Goal: Task Accomplishment & Management: Manage account settings

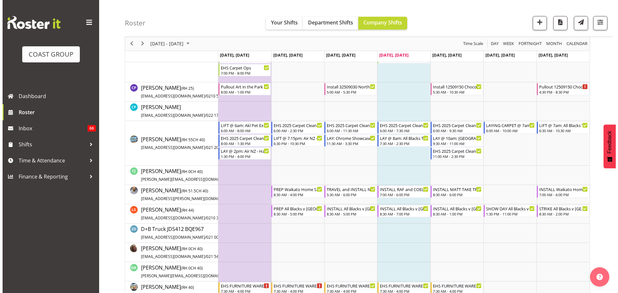
scroll to position [386, 0]
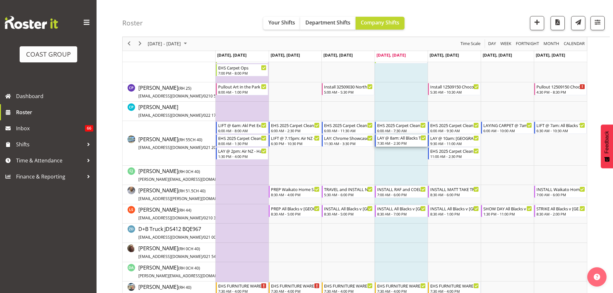
click at [407, 140] on div "LAY @ 8am: All Blacks Tour 2nd Match @ [GEOGRAPHIC_DATA]" at bounding box center [401, 137] width 49 height 6
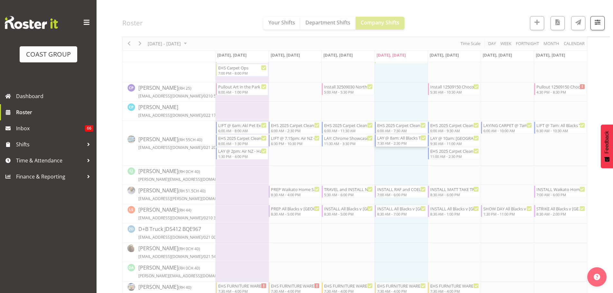
select select
select select "8"
select select "2025"
select select "7"
select select "30"
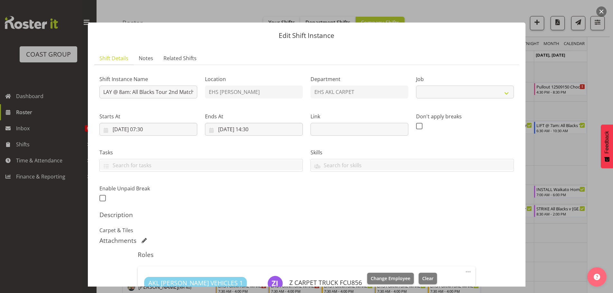
select select "10497"
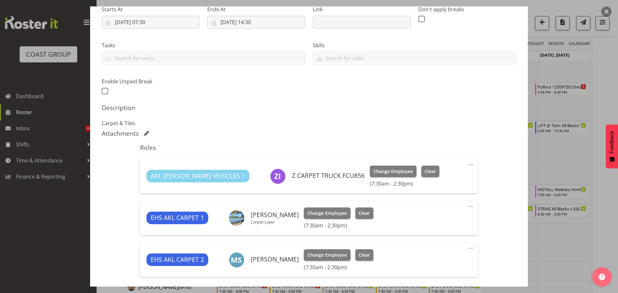
scroll to position [11, 0]
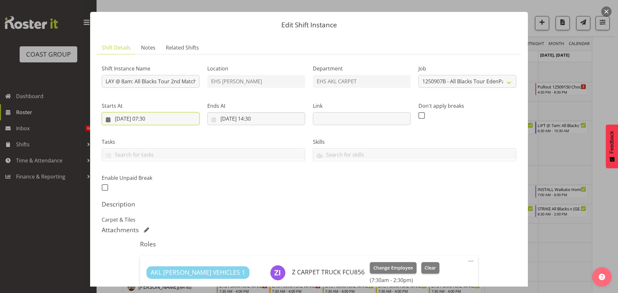
click at [150, 120] on input "[DATE] 07:30" at bounding box center [151, 118] width 98 height 13
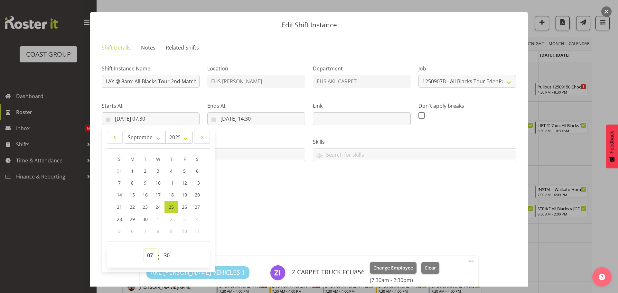
click at [150, 257] on select "00 01 02 03 04 05 06 07 08 09 10 11 12 13 14 15 16 17 18 19 20 21 22 23" at bounding box center [150, 255] width 14 height 13
select select "11"
click at [143, 249] on select "00 01 02 03 04 05 06 07 08 09 10 11 12 13 14 15 16 17 18 19 20 21 22 23" at bounding box center [150, 255] width 14 height 13
type input "[DATE] 11:30"
click at [263, 118] on input "[DATE] 14:30" at bounding box center [256, 118] width 98 height 13
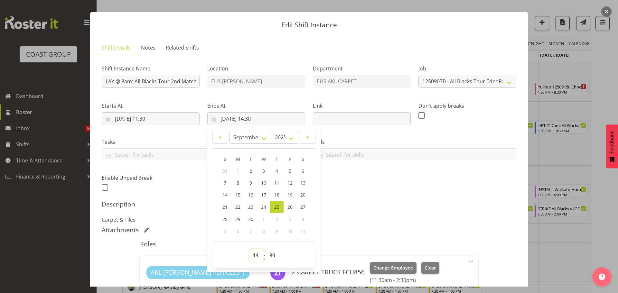
click at [253, 261] on select "00 01 02 03 04 05 06 07 08 09 10 11 12 13 14 15 16 17 18 19 20 21 22 23" at bounding box center [256, 255] width 14 height 13
select select "15"
click at [249, 249] on select "00 01 02 03 04 05 06 07 08 09 10 11 12 13 14 15 16 17 18 19 20 21 22 23" at bounding box center [256, 255] width 14 height 13
type input "[DATE] 15:30"
click at [434, 204] on h5 "Description" at bounding box center [309, 204] width 414 height 8
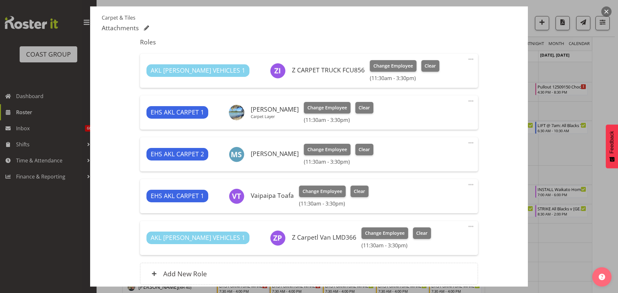
scroll to position [268, 0]
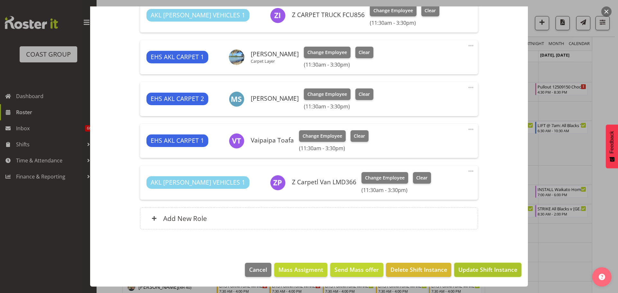
click at [498, 267] on span "Update Shift Instance" at bounding box center [487, 269] width 59 height 8
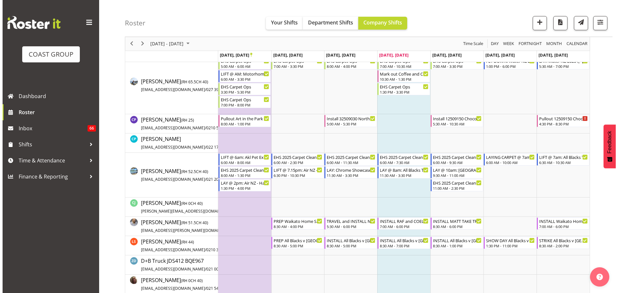
scroll to position [391, 0]
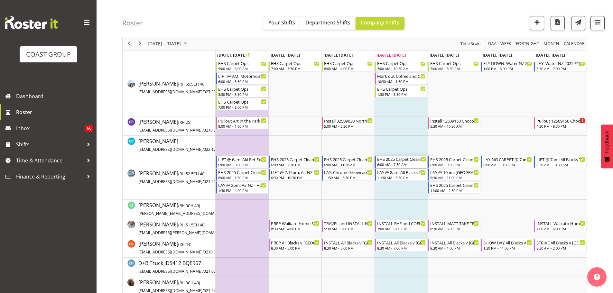
click at [398, 161] on div "EHS 2025 Carpet Cleaning, Maintenance, etc" at bounding box center [401, 159] width 49 height 6
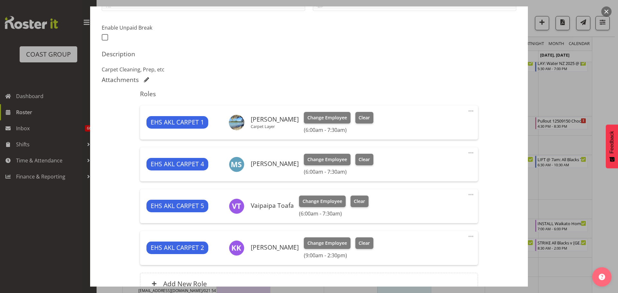
select select "69"
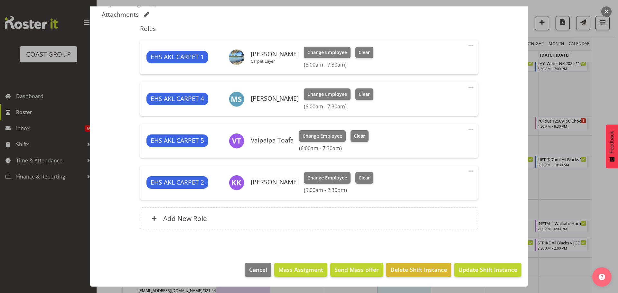
click at [468, 47] on span at bounding box center [471, 46] width 8 height 8
click at [440, 60] on link "Edit" at bounding box center [444, 60] width 62 height 12
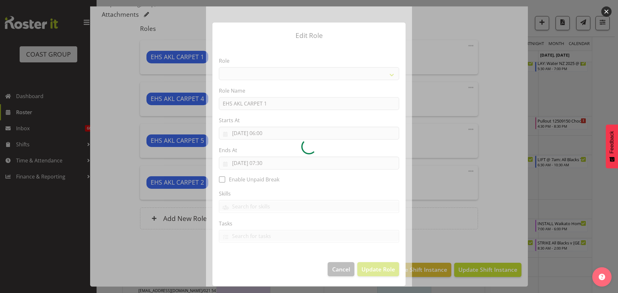
select select "190"
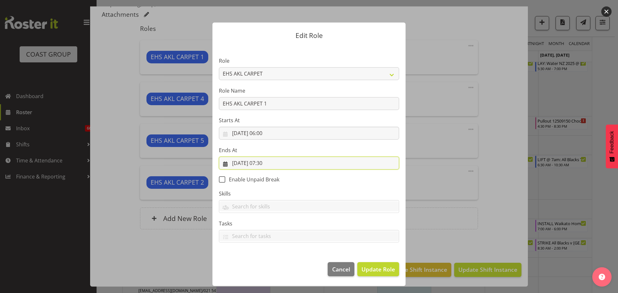
click at [267, 161] on input "[DATE] 07:30" at bounding box center [309, 163] width 180 height 13
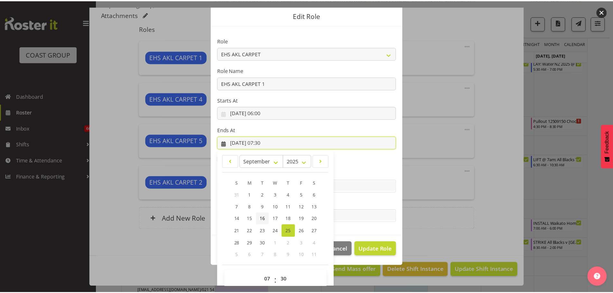
scroll to position [30, 0]
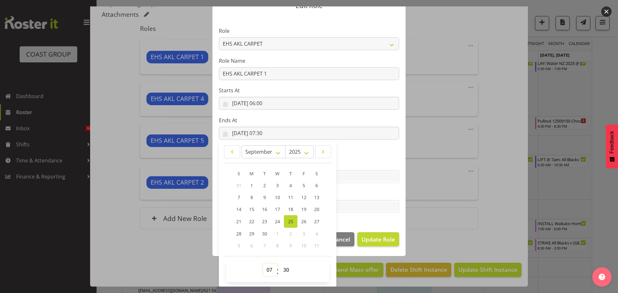
click at [267, 266] on select "00 01 02 03 04 05 06 07 08 09 10 11 12 13 14 15 16 17 18 19 20 21 22 23" at bounding box center [270, 269] width 14 height 13
select select "11"
click at [263, 263] on select "00 01 02 03 04 05 06 07 08 09 10 11 12 13 14 15 16 17 18 19 20 21 22 23" at bounding box center [270, 269] width 14 height 13
type input "[DATE] 11:30"
click at [374, 237] on span "Update Role" at bounding box center [377, 239] width 33 height 8
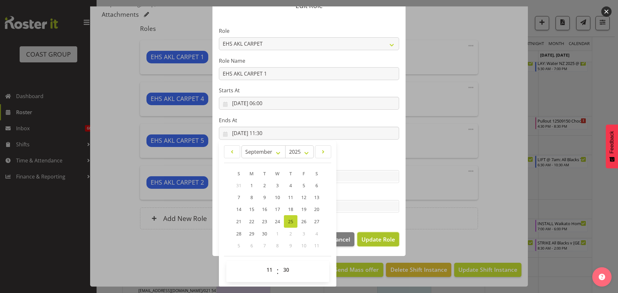
select select
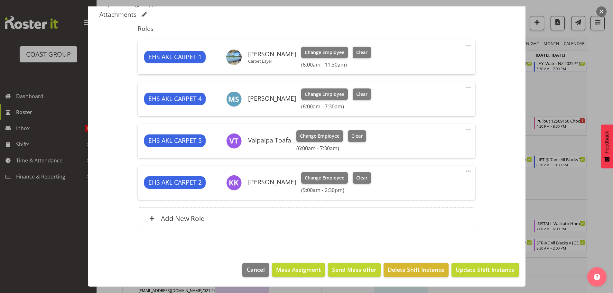
click at [465, 129] on span at bounding box center [468, 129] width 8 height 8
click at [419, 145] on link "Edit" at bounding box center [441, 144] width 62 height 12
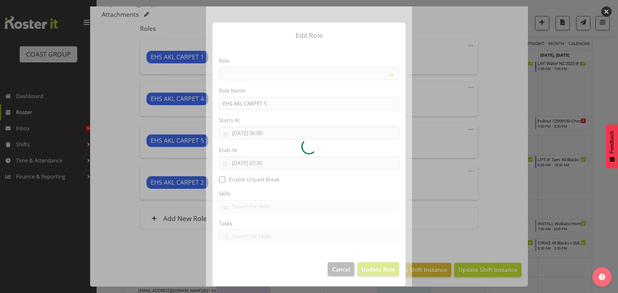
select select "190"
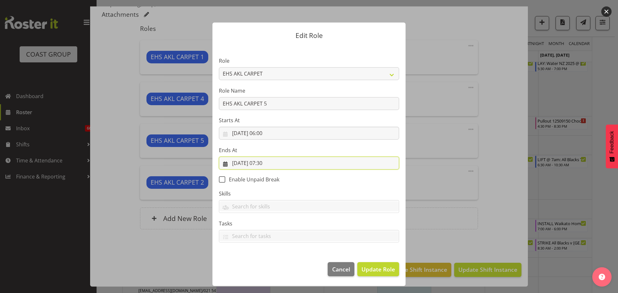
click at [269, 165] on input "[DATE] 07:30" at bounding box center [309, 163] width 180 height 13
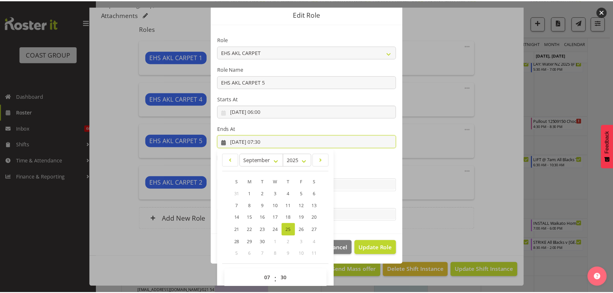
scroll to position [30, 0]
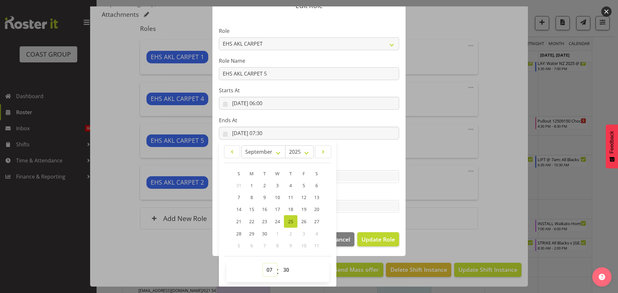
click at [264, 266] on select "00 01 02 03 04 05 06 07 08 09 10 11 12 13 14 15 16 17 18 19 20 21 22 23" at bounding box center [270, 269] width 14 height 13
select select "11"
click at [263, 263] on select "00 01 02 03 04 05 06 07 08 09 10 11 12 13 14 15 16 17 18 19 20 21 22 23" at bounding box center [270, 269] width 14 height 13
type input "[DATE] 11:30"
click at [382, 240] on span "Update Role" at bounding box center [377, 239] width 33 height 8
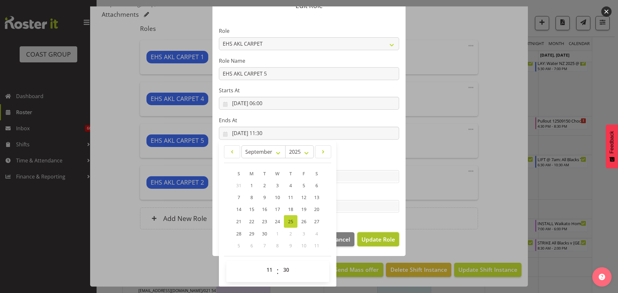
select select
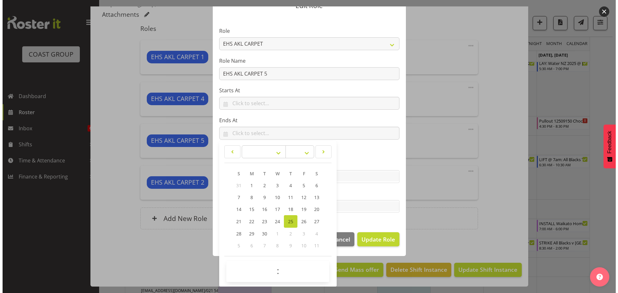
scroll to position [0, 0]
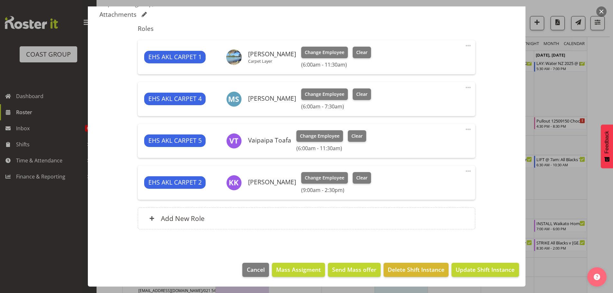
click at [464, 88] on span at bounding box center [468, 88] width 8 height 8
click at [424, 103] on link "Edit" at bounding box center [441, 102] width 62 height 12
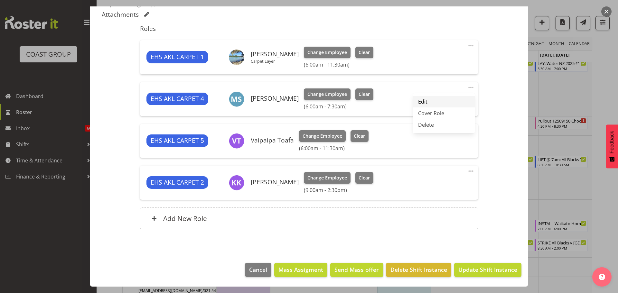
select select "8"
select select "2025"
select select "7"
select select "30"
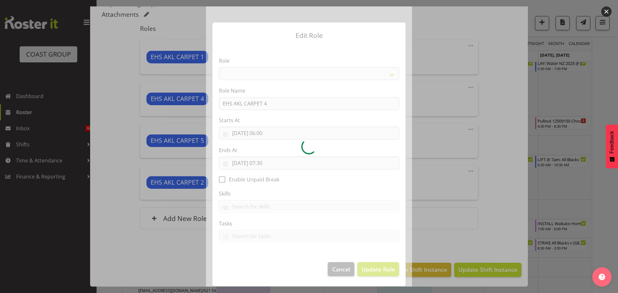
select select "190"
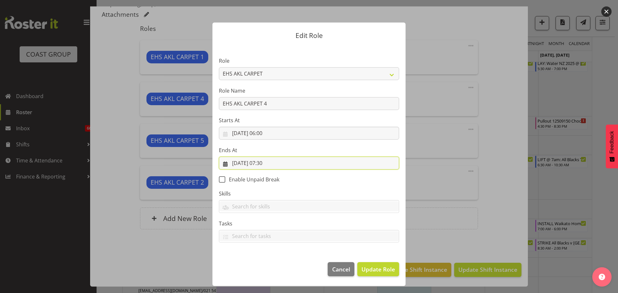
click at [267, 165] on input "[DATE] 07:30" at bounding box center [309, 163] width 180 height 13
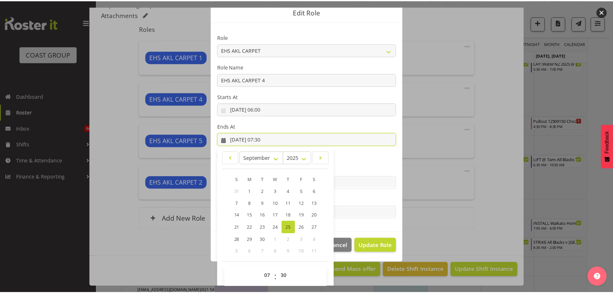
scroll to position [30, 0]
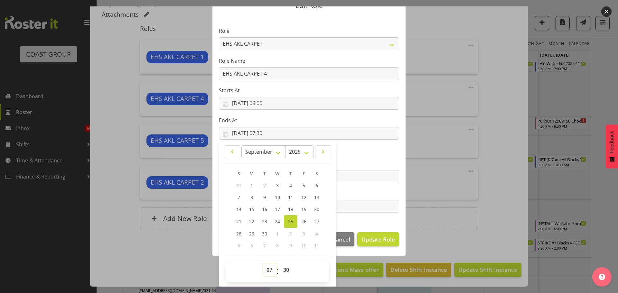
click at [265, 270] on select "00 01 02 03 04 05 06 07 08 09 10 11 12 13 14 15 16 17 18 19 20 21 22 23" at bounding box center [270, 269] width 14 height 13
select select "11"
click at [263, 263] on select "00 01 02 03 04 05 06 07 08 09 10 11 12 13 14 15 16 17 18 19 20 21 22 23" at bounding box center [270, 269] width 14 height 13
type input "[DATE] 11:30"
click at [388, 236] on span "Update Role" at bounding box center [377, 239] width 33 height 8
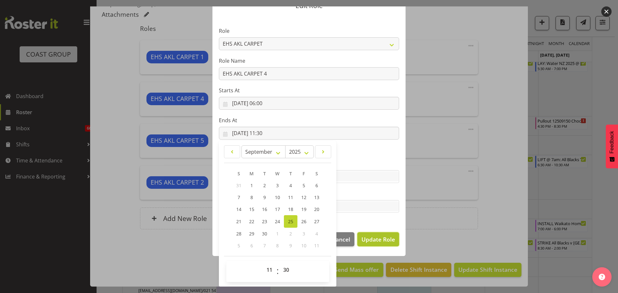
select select
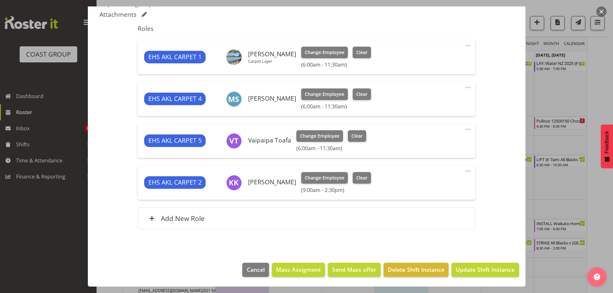
scroll to position [0, 0]
click at [485, 268] on span "Update Shift Instance" at bounding box center [485, 269] width 59 height 8
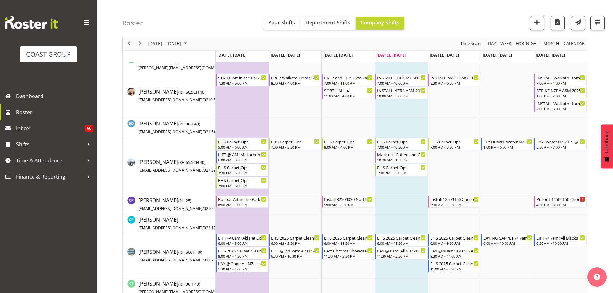
scroll to position [322, 0]
